Goal: Navigation & Orientation: Find specific page/section

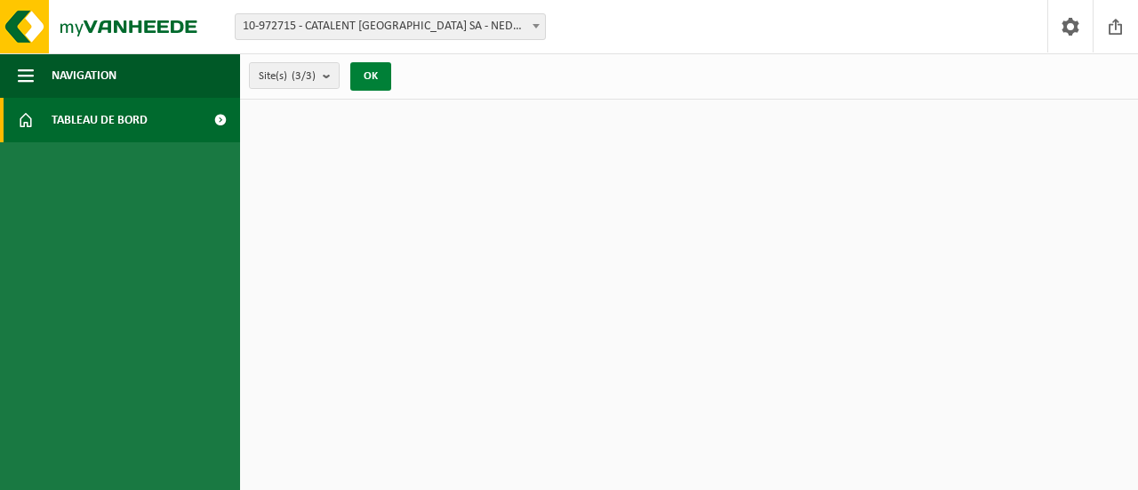
click at [365, 72] on button "OK" at bounding box center [370, 76] width 41 height 28
click at [44, 22] on img at bounding box center [106, 26] width 213 height 53
